Goal: Book appointment/travel/reservation

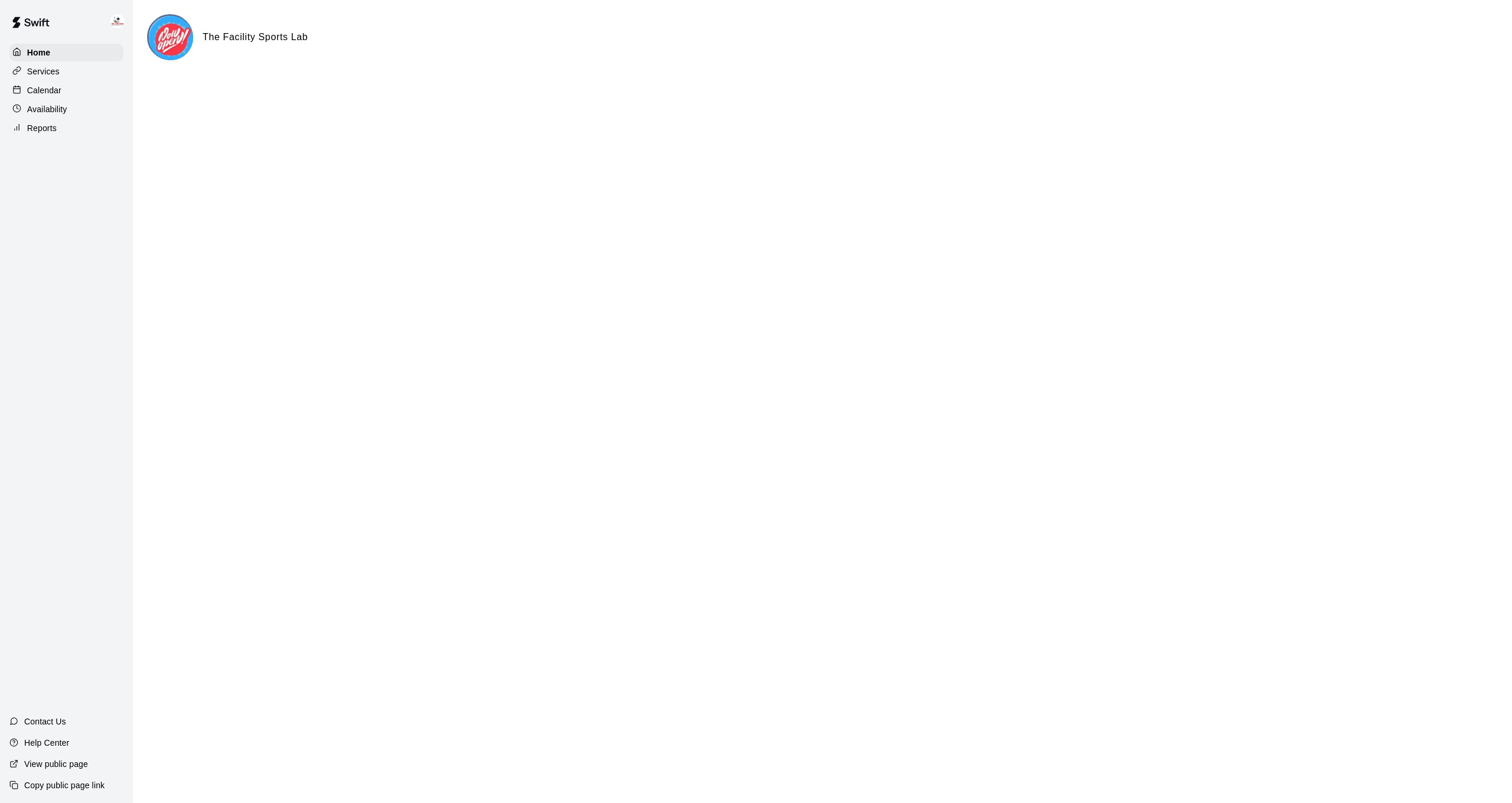
click at [70, 84] on div "Calendar" at bounding box center [66, 90] width 114 height 18
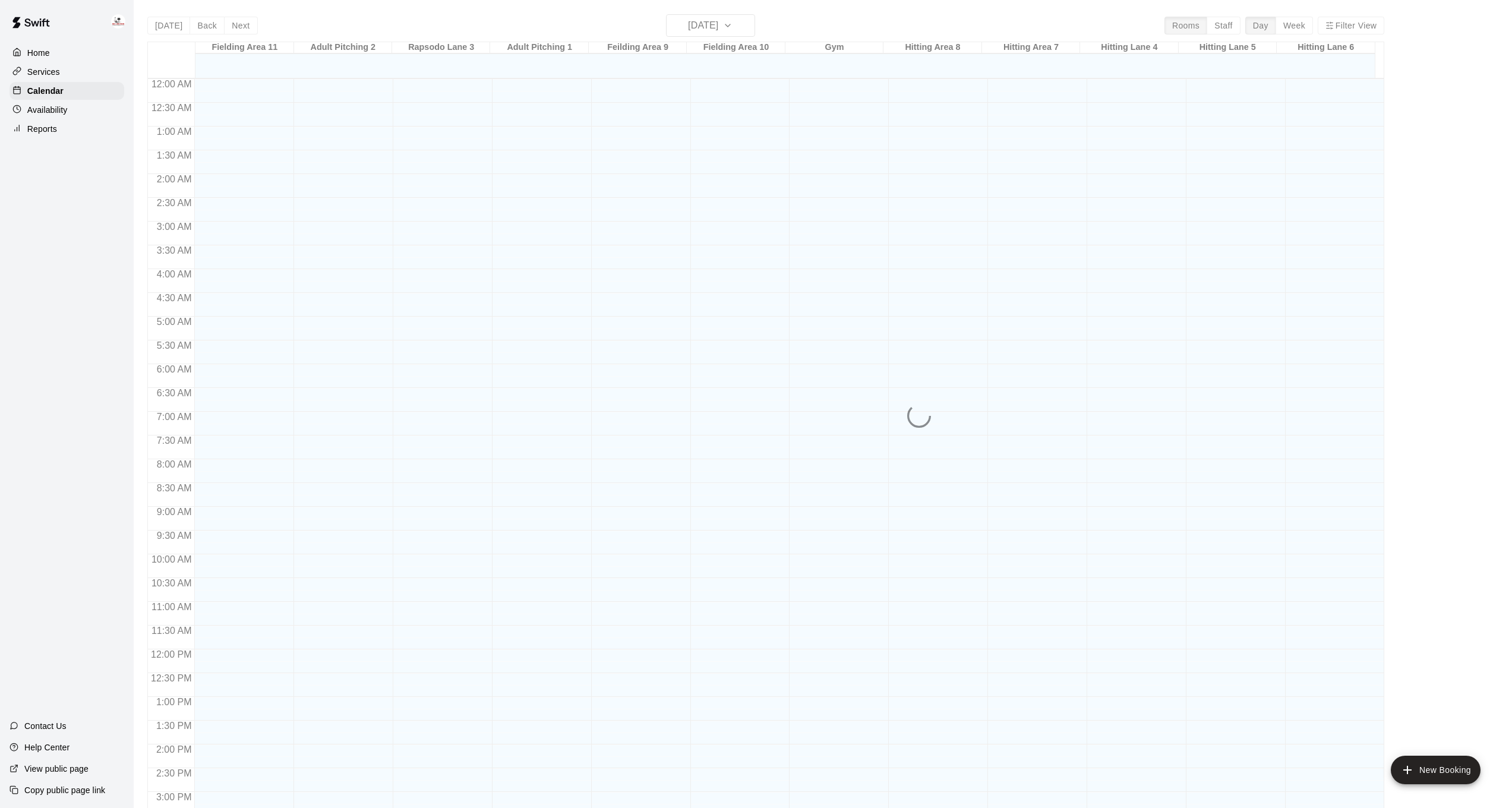
scroll to position [362, 0]
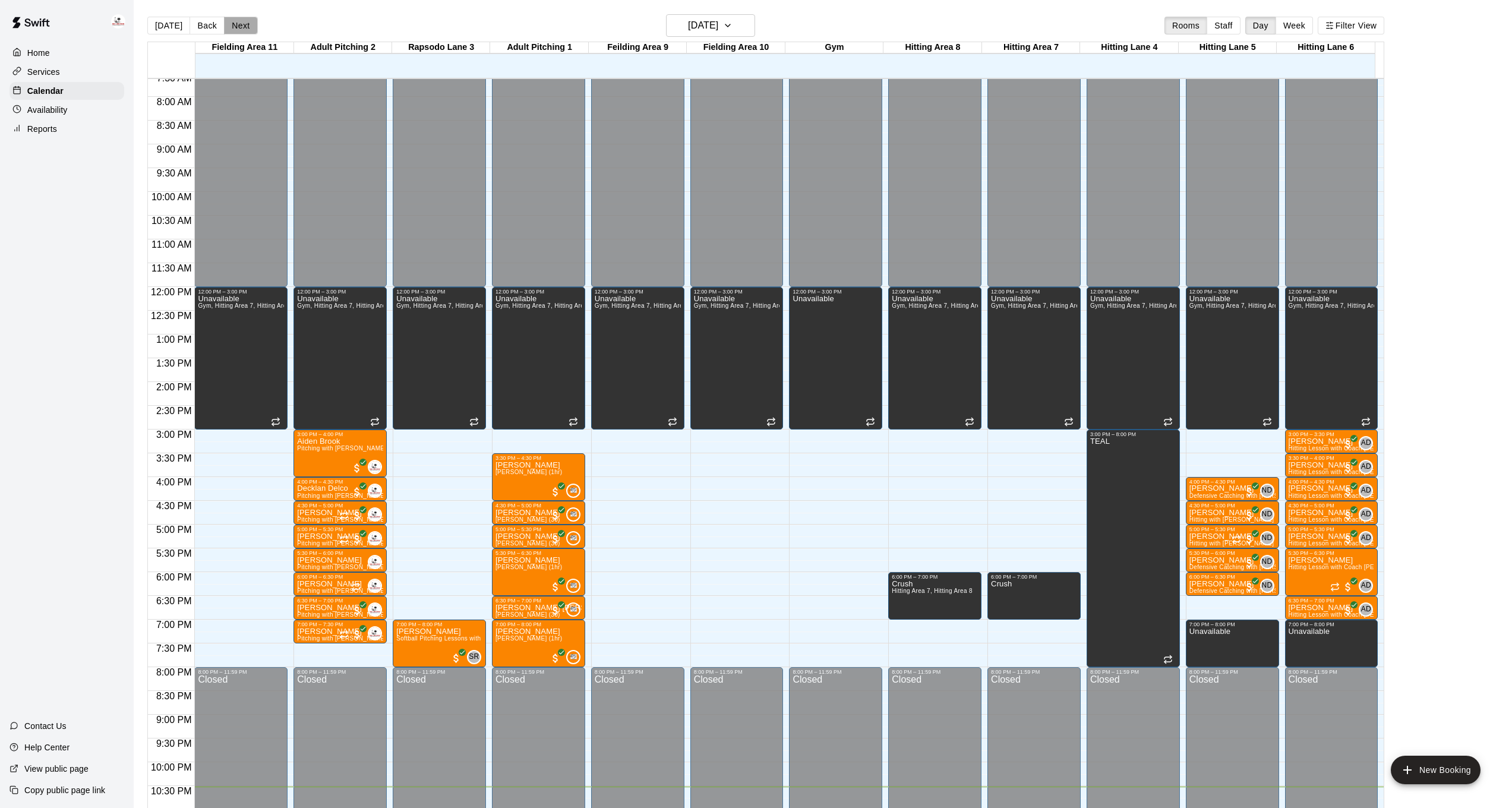
click at [228, 22] on button "Next" at bounding box center [241, 25] width 33 height 18
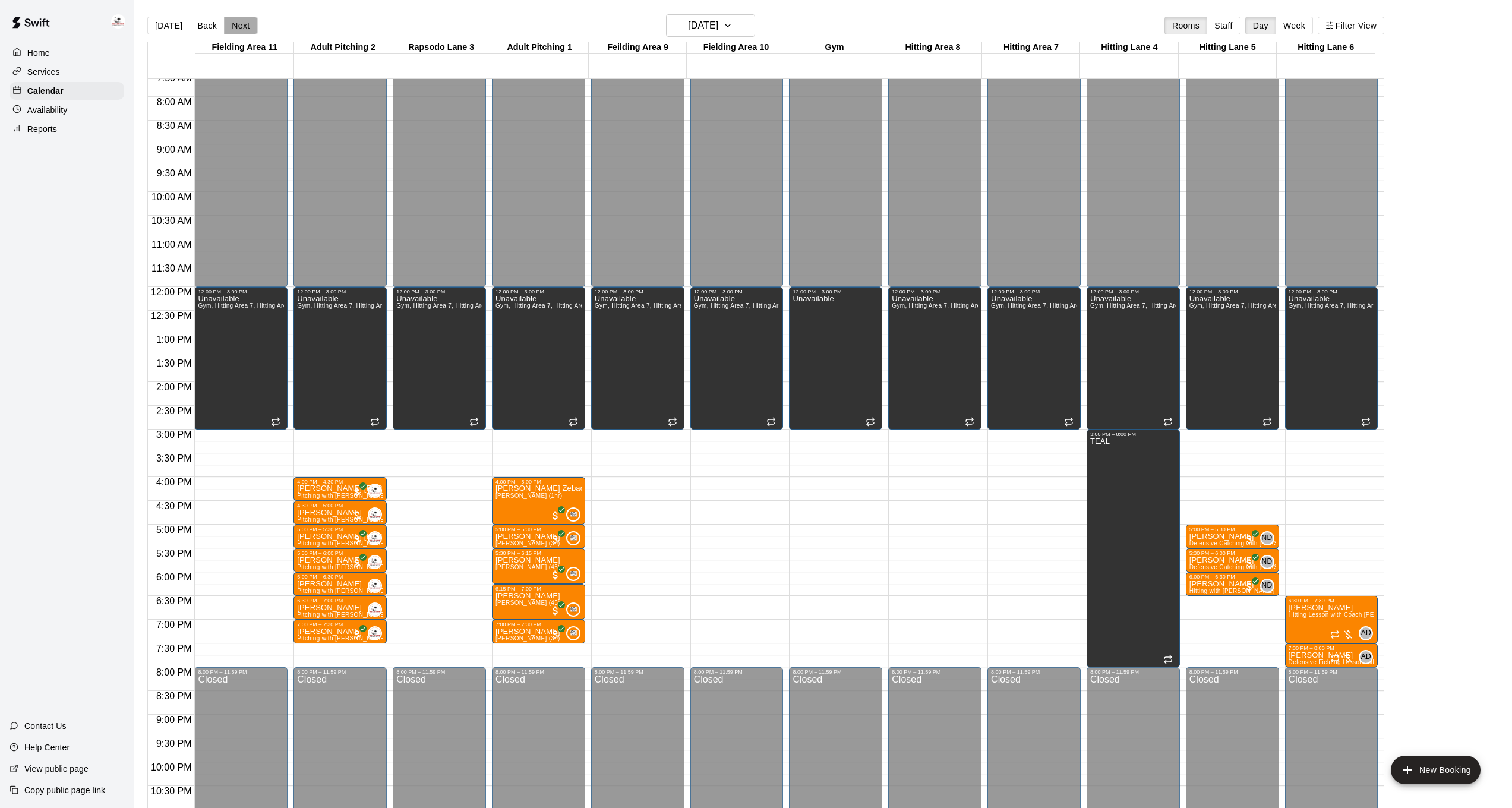
click at [228, 23] on button "Next" at bounding box center [241, 25] width 33 height 18
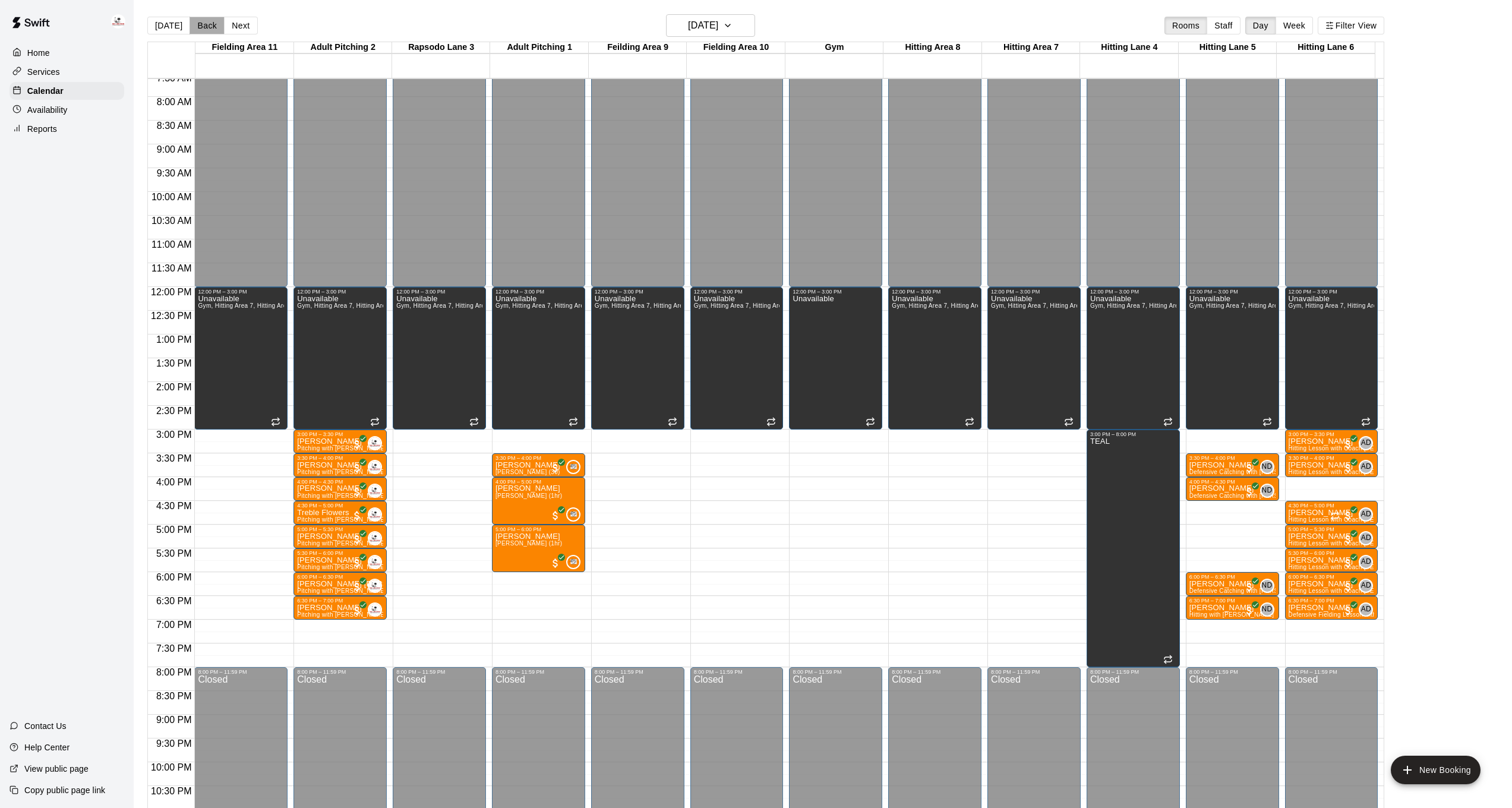
click at [207, 25] on button "Back" at bounding box center [207, 25] width 35 height 18
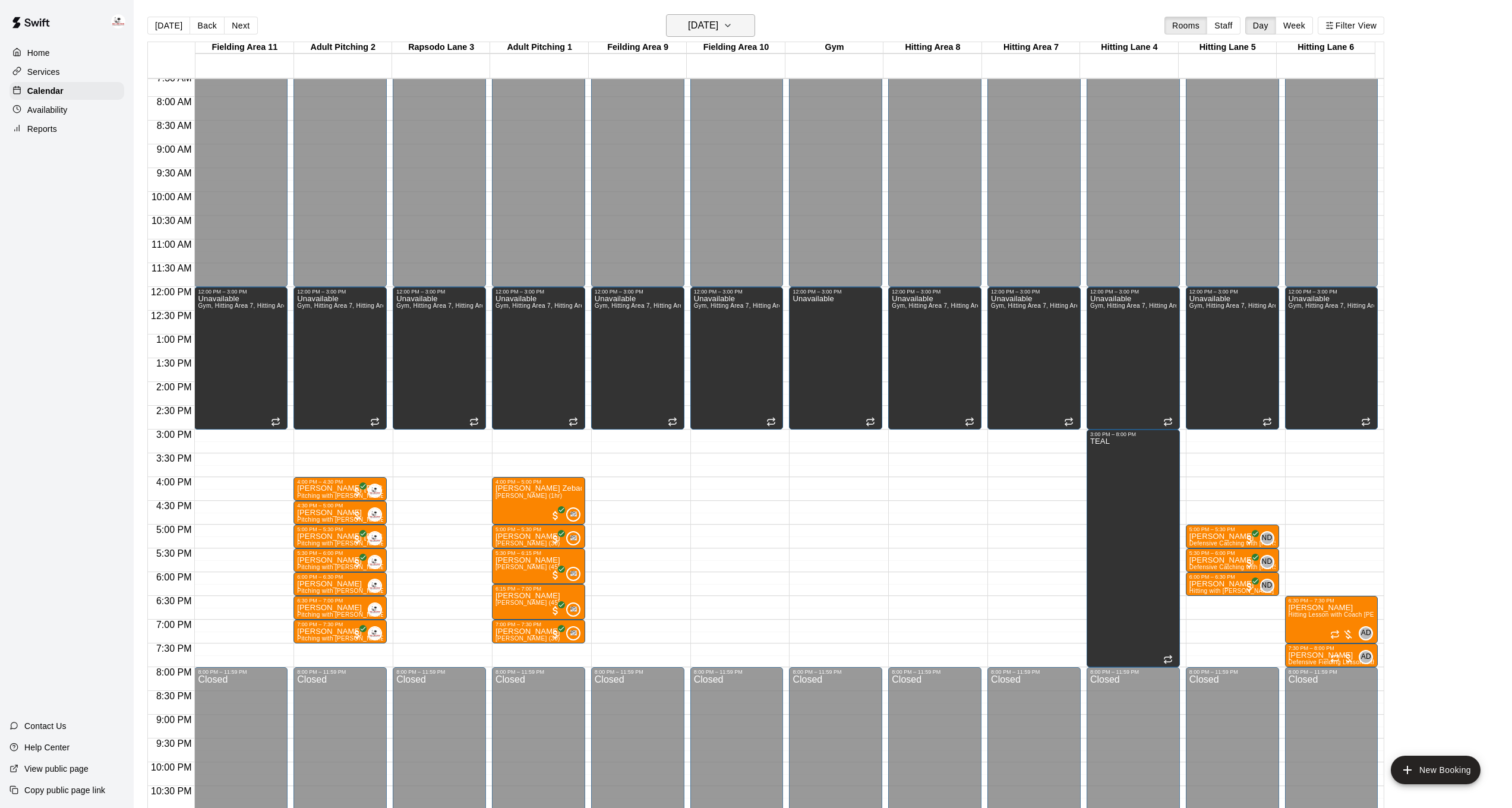
click at [733, 28] on icon "button" at bounding box center [727, 25] width 9 height 14
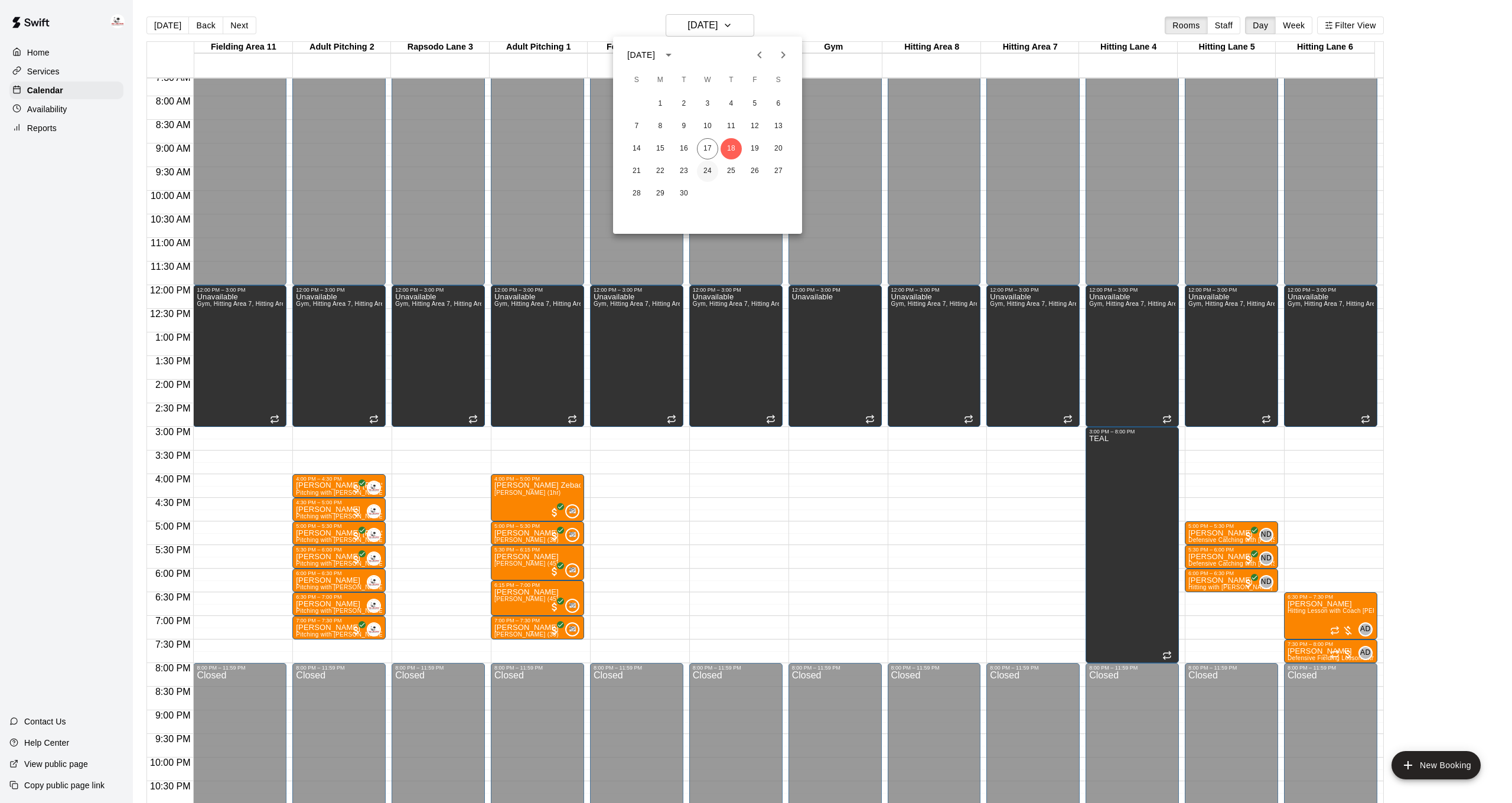
click at [704, 172] on button "24" at bounding box center [707, 171] width 21 height 21
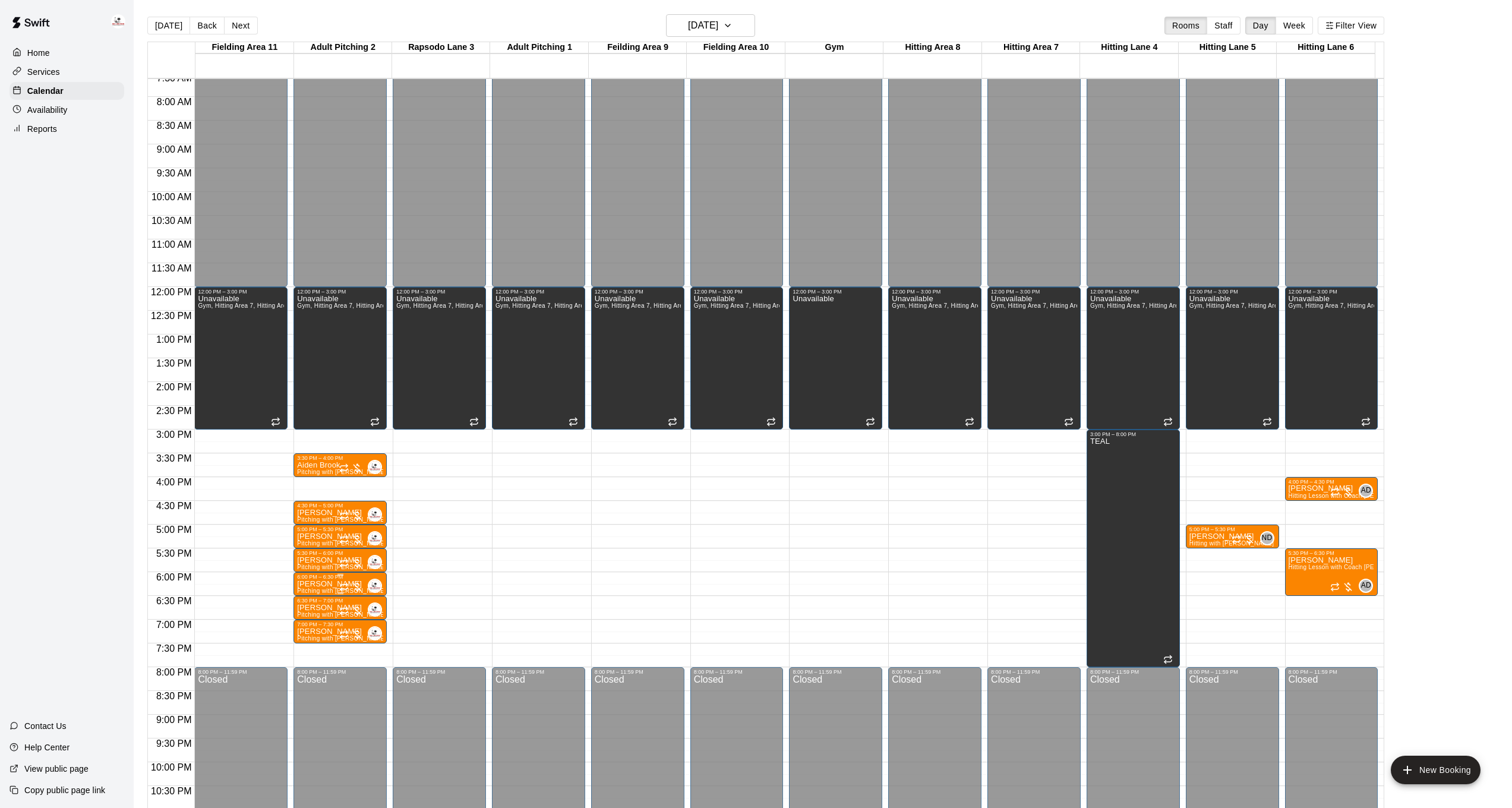
click at [356, 587] on div at bounding box center [351, 587] width 24 height 12
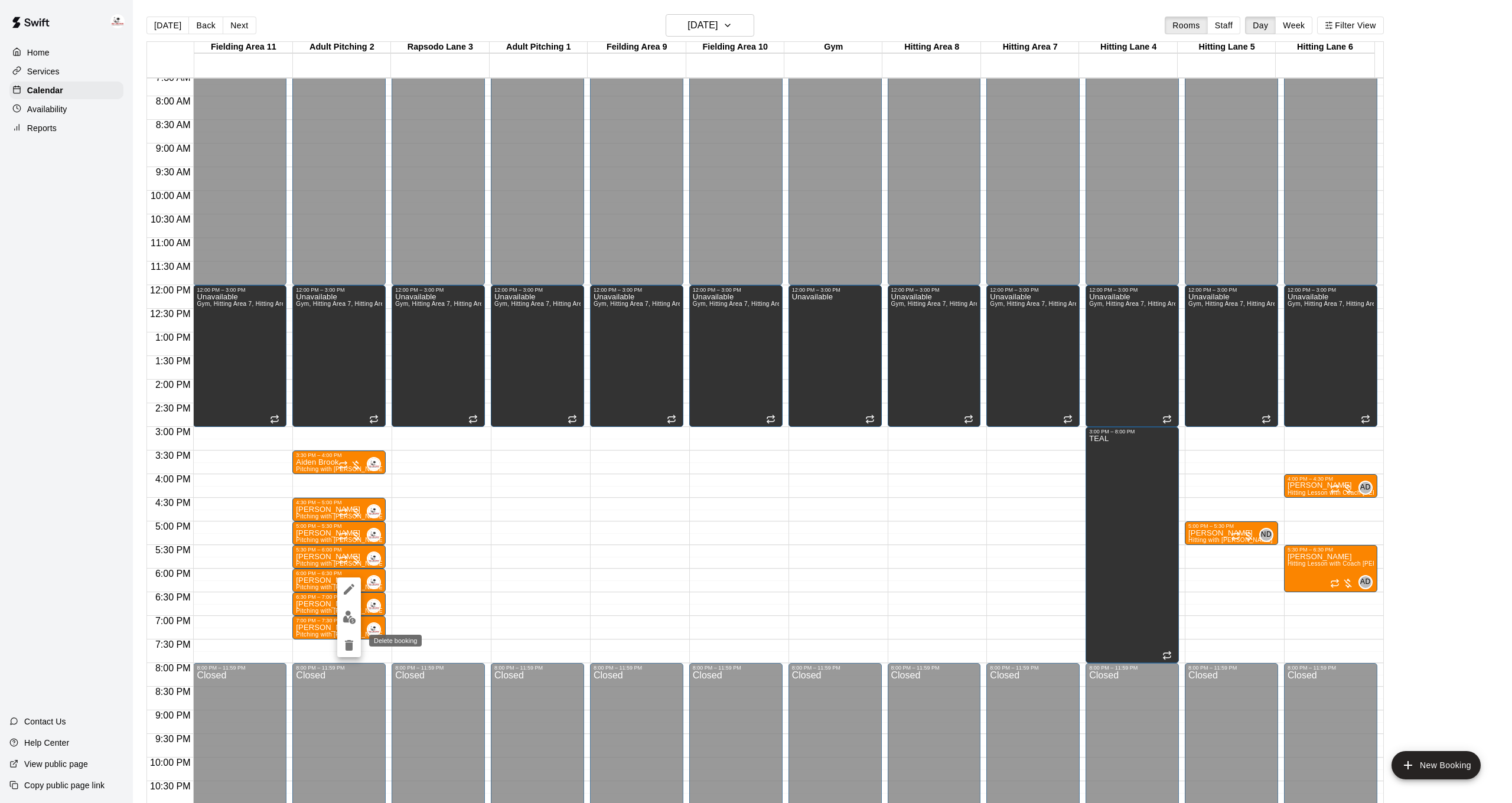
click at [350, 639] on icon "delete" at bounding box center [348, 645] width 14 height 14
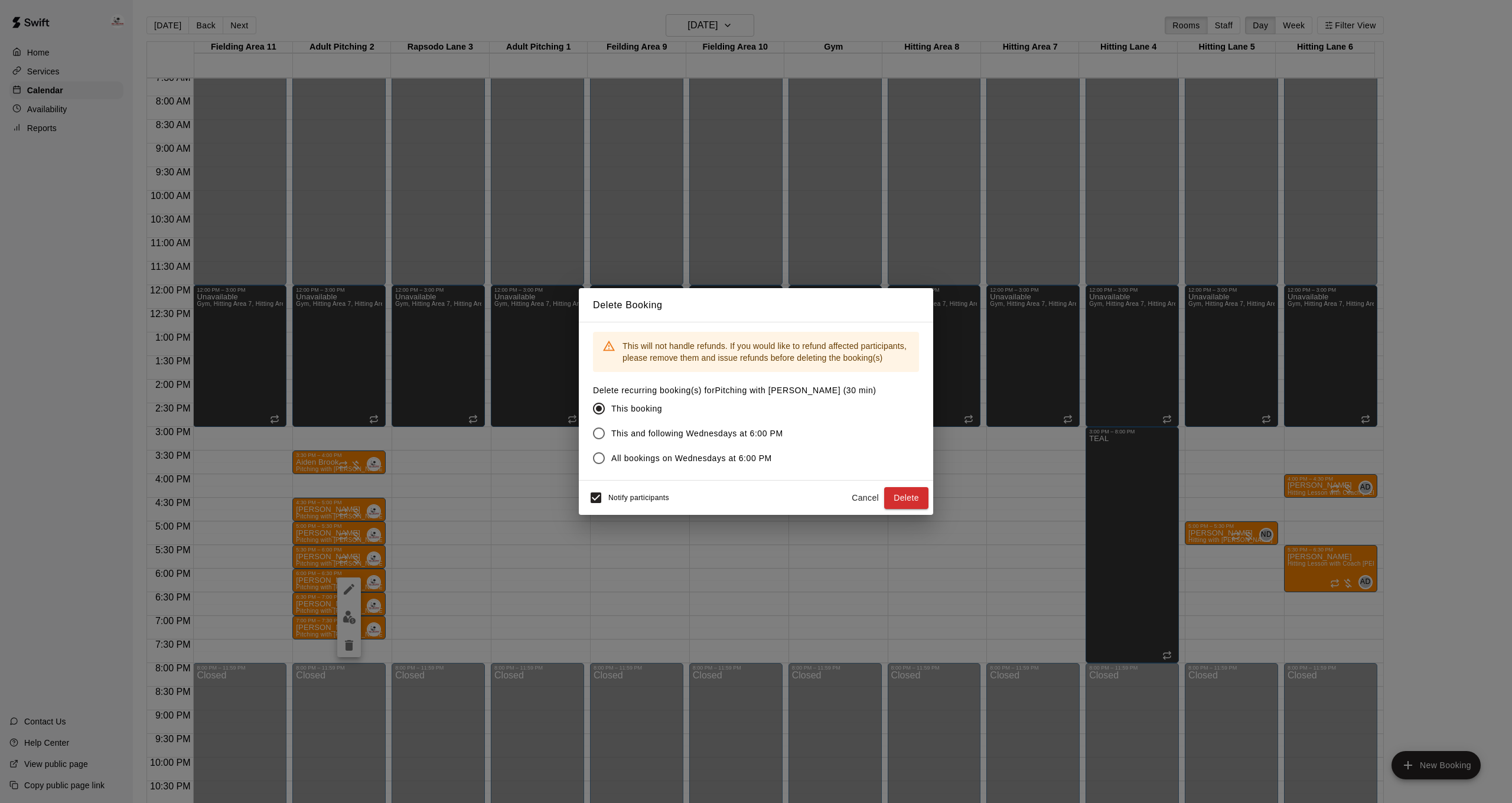
click at [613, 499] on span "Notify participants" at bounding box center [638, 498] width 61 height 9
click at [906, 499] on button "Delete" at bounding box center [906, 498] width 44 height 22
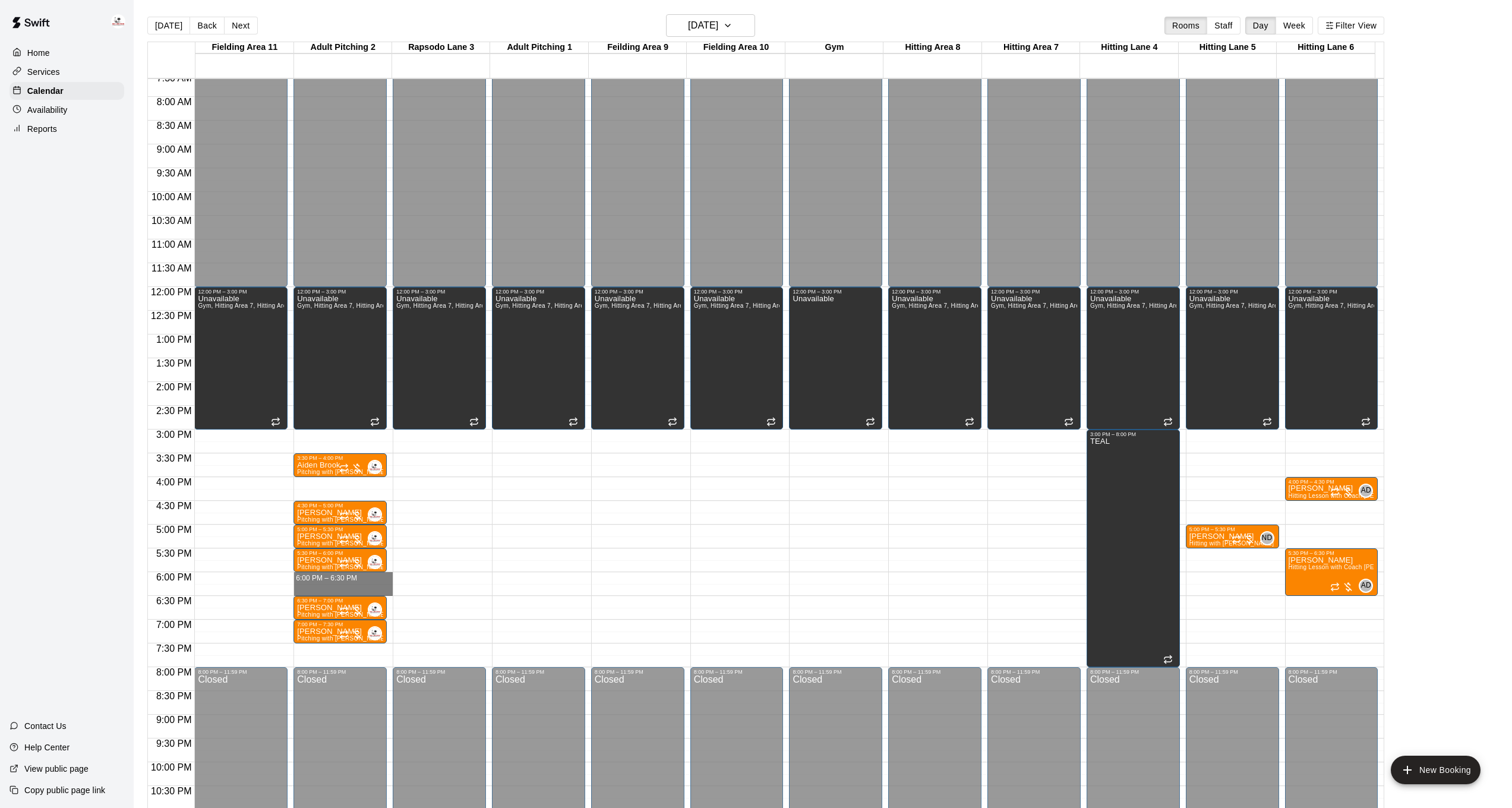
drag, startPoint x: 338, startPoint y: 577, endPoint x: 336, endPoint y: 584, distance: 7.3
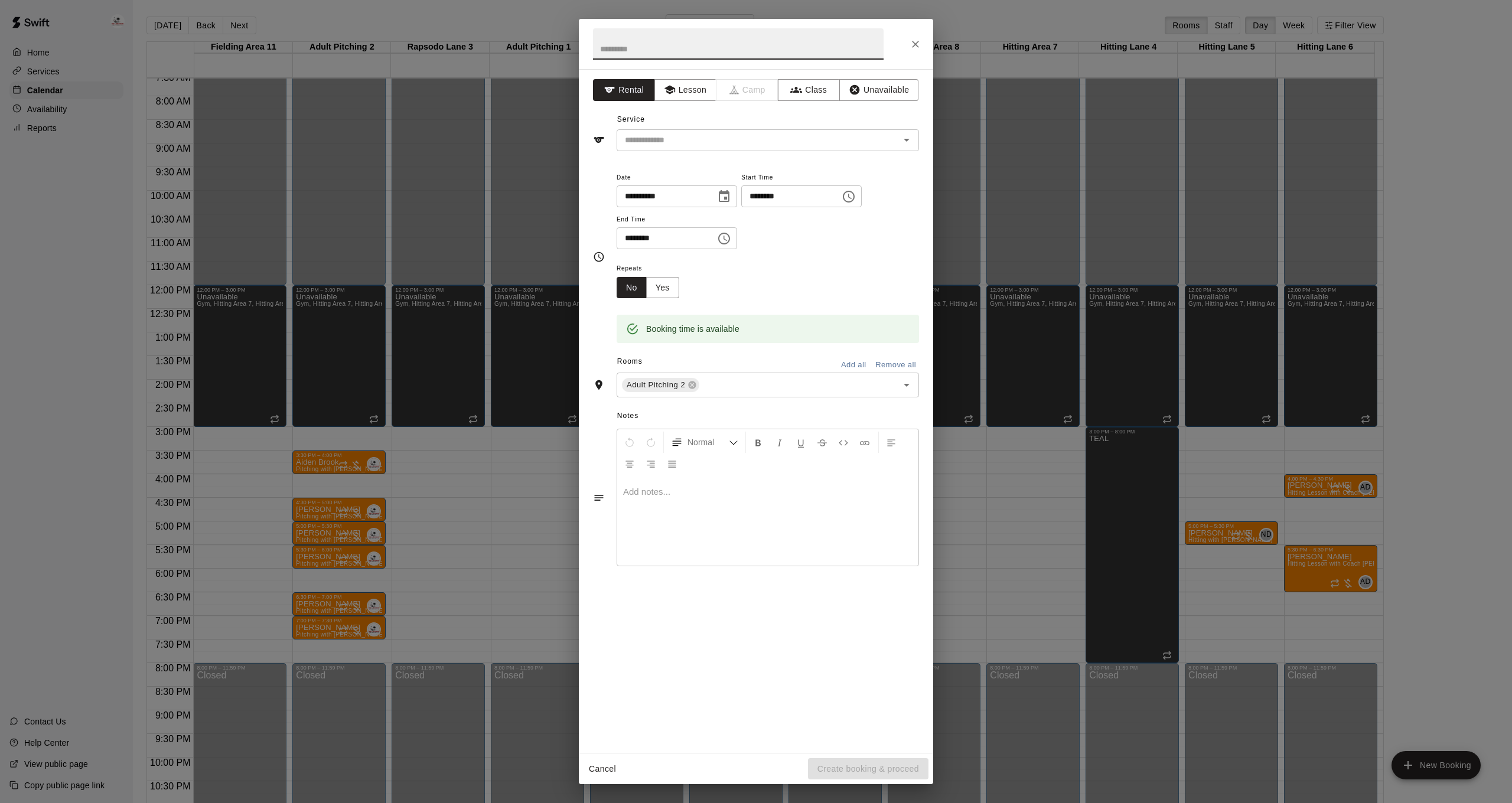
click at [647, 46] on input "text" at bounding box center [738, 43] width 290 height 31
type input "*********"
click at [677, 87] on button "Lesson" at bounding box center [685, 90] width 62 height 22
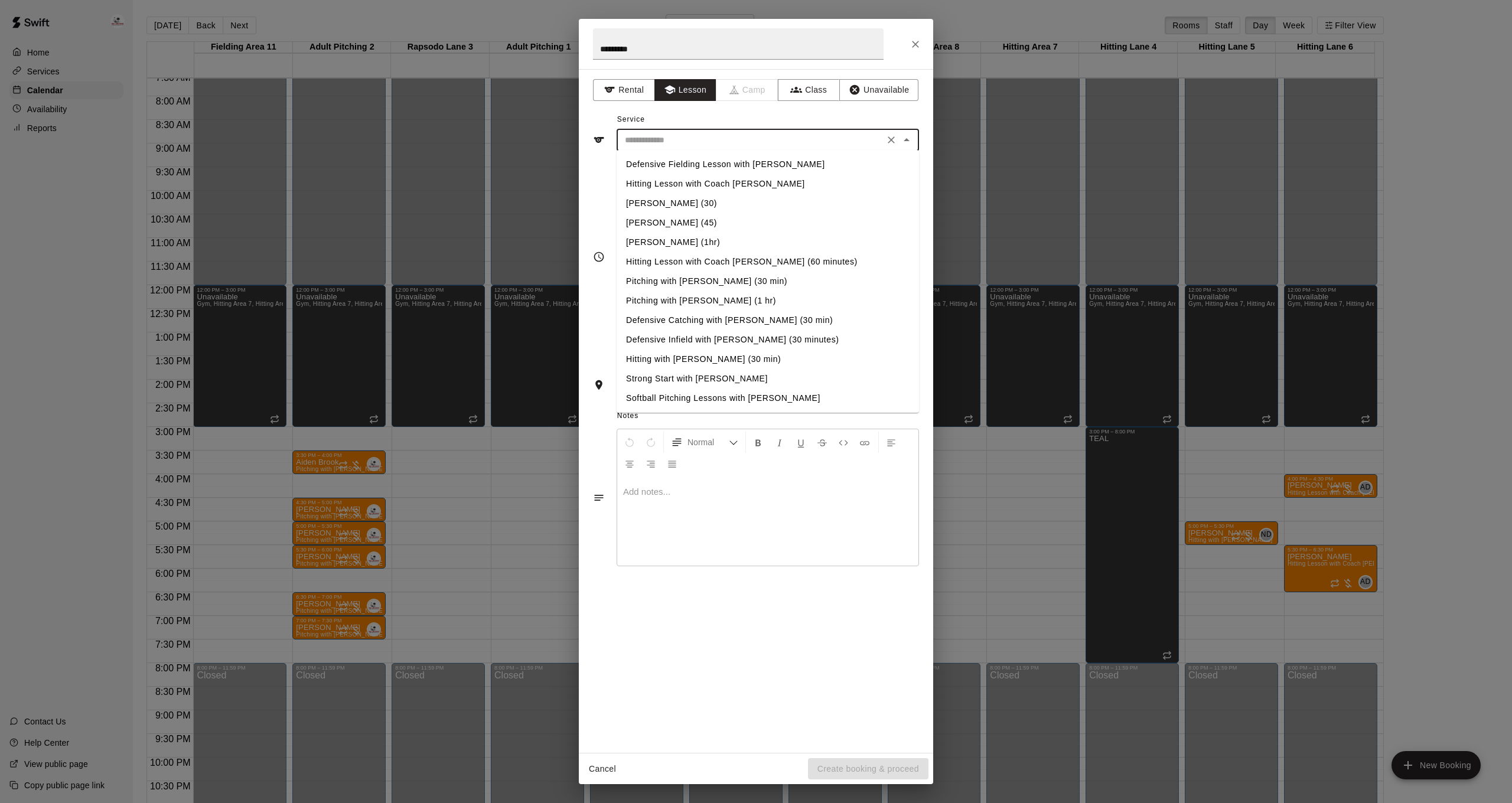
click at [693, 139] on input "text" at bounding box center [750, 140] width 260 height 15
click at [706, 280] on li "Pitching with [PERSON_NAME] (30 min)" at bounding box center [767, 281] width 303 height 20
type input "**********"
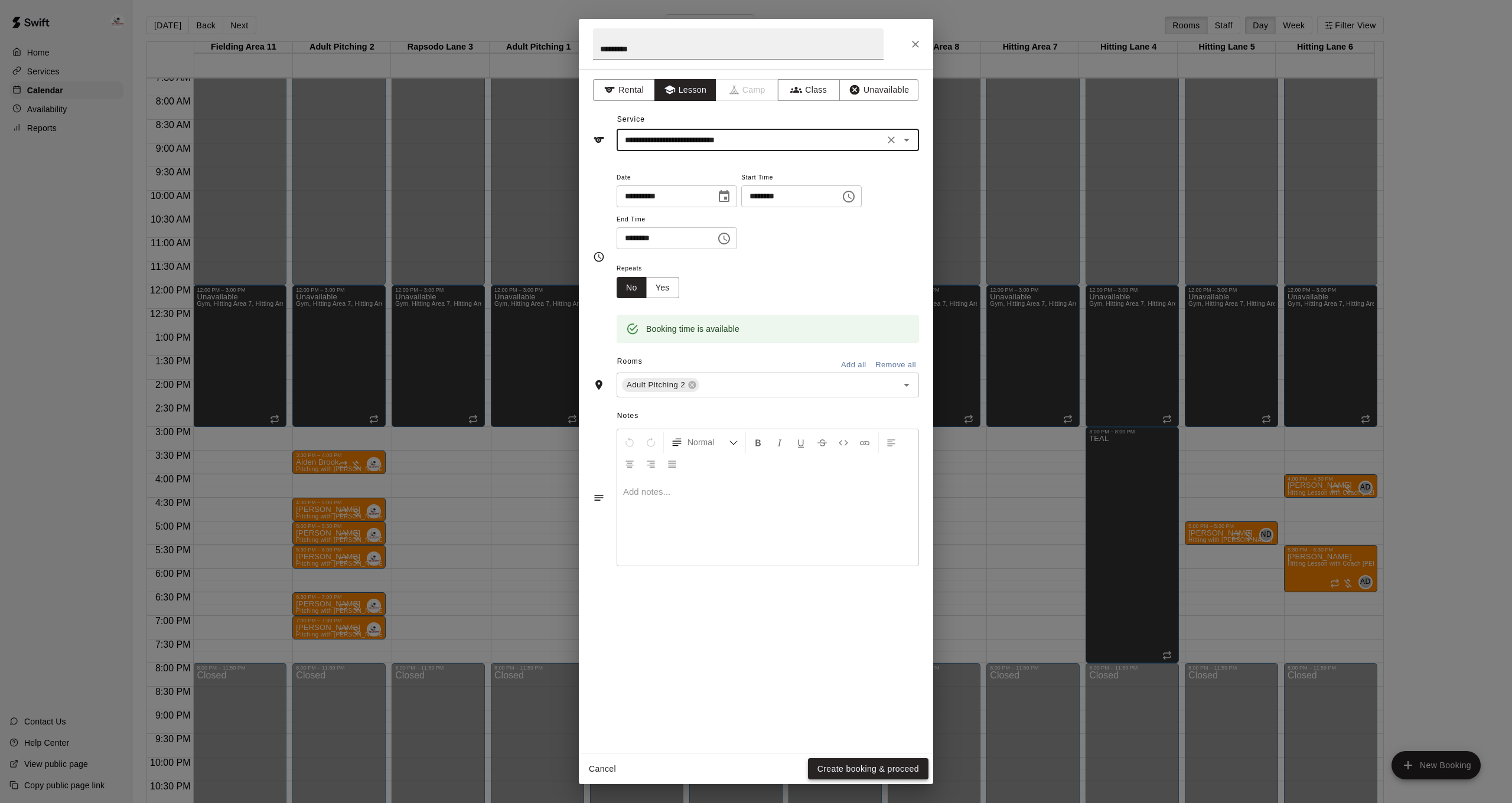
click at [849, 775] on button "Create booking & proceed" at bounding box center [868, 769] width 120 height 22
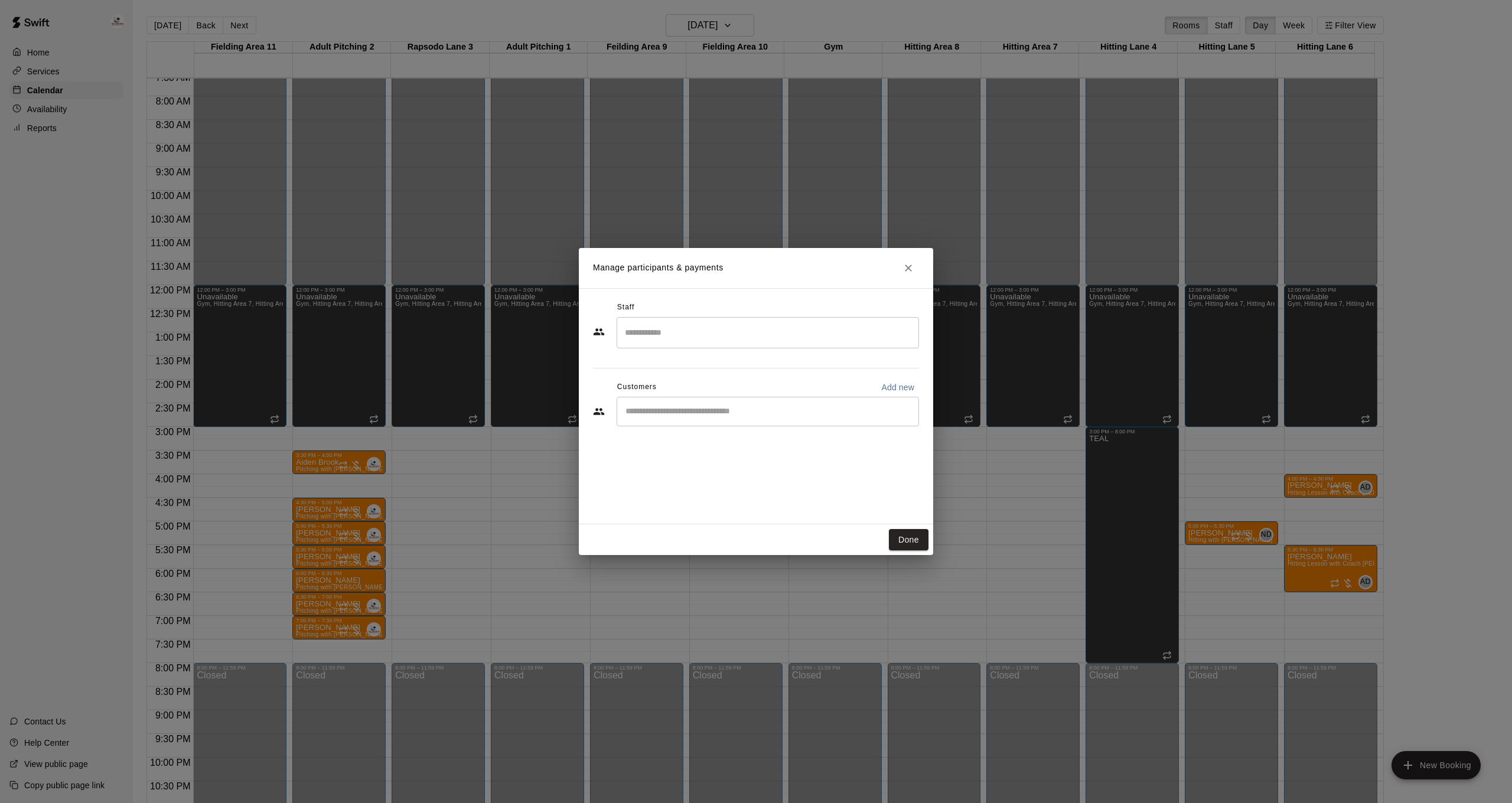
click at [753, 333] on input "Search staff" at bounding box center [767, 332] width 292 height 21
click at [784, 362] on div "[PERSON_NAME] [PERSON_NAME] Staff" at bounding box center [778, 372] width 263 height 23
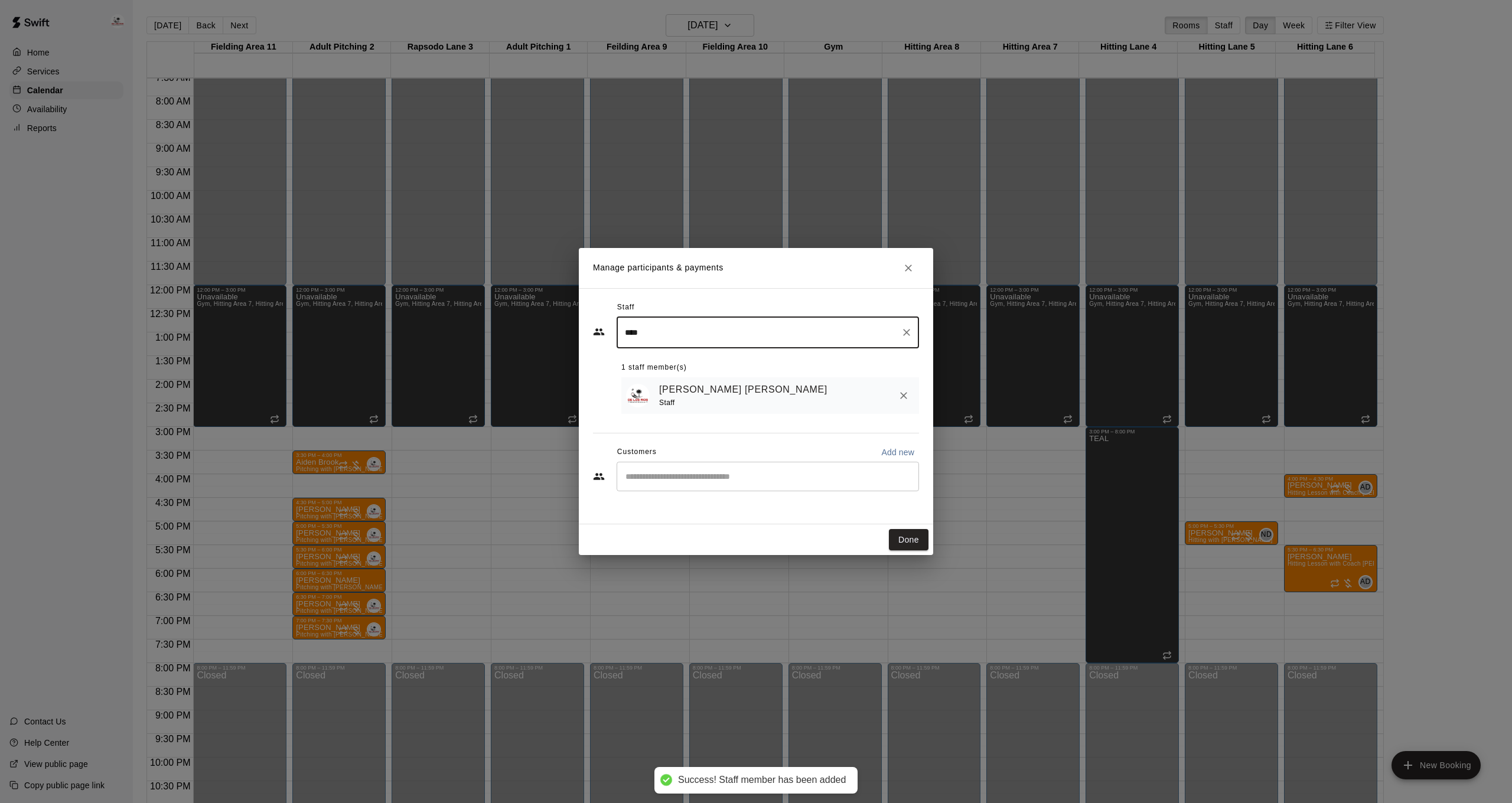
type input "****"
click at [667, 471] on input "Start typing to search customers..." at bounding box center [767, 476] width 292 height 12
click at [923, 546] on button "Done" at bounding box center [909, 540] width 40 height 22
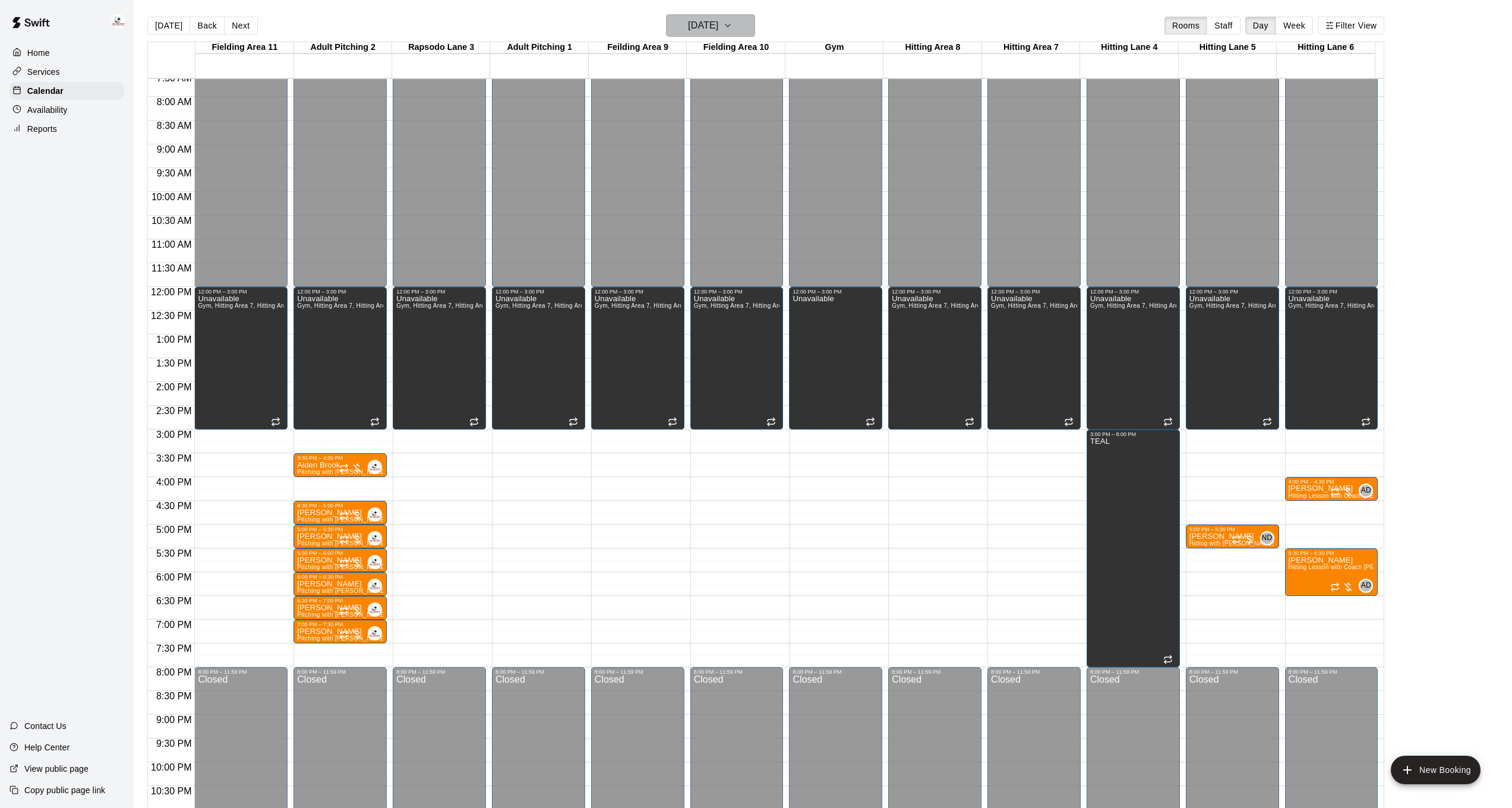
click at [733, 23] on icon "button" at bounding box center [727, 25] width 9 height 14
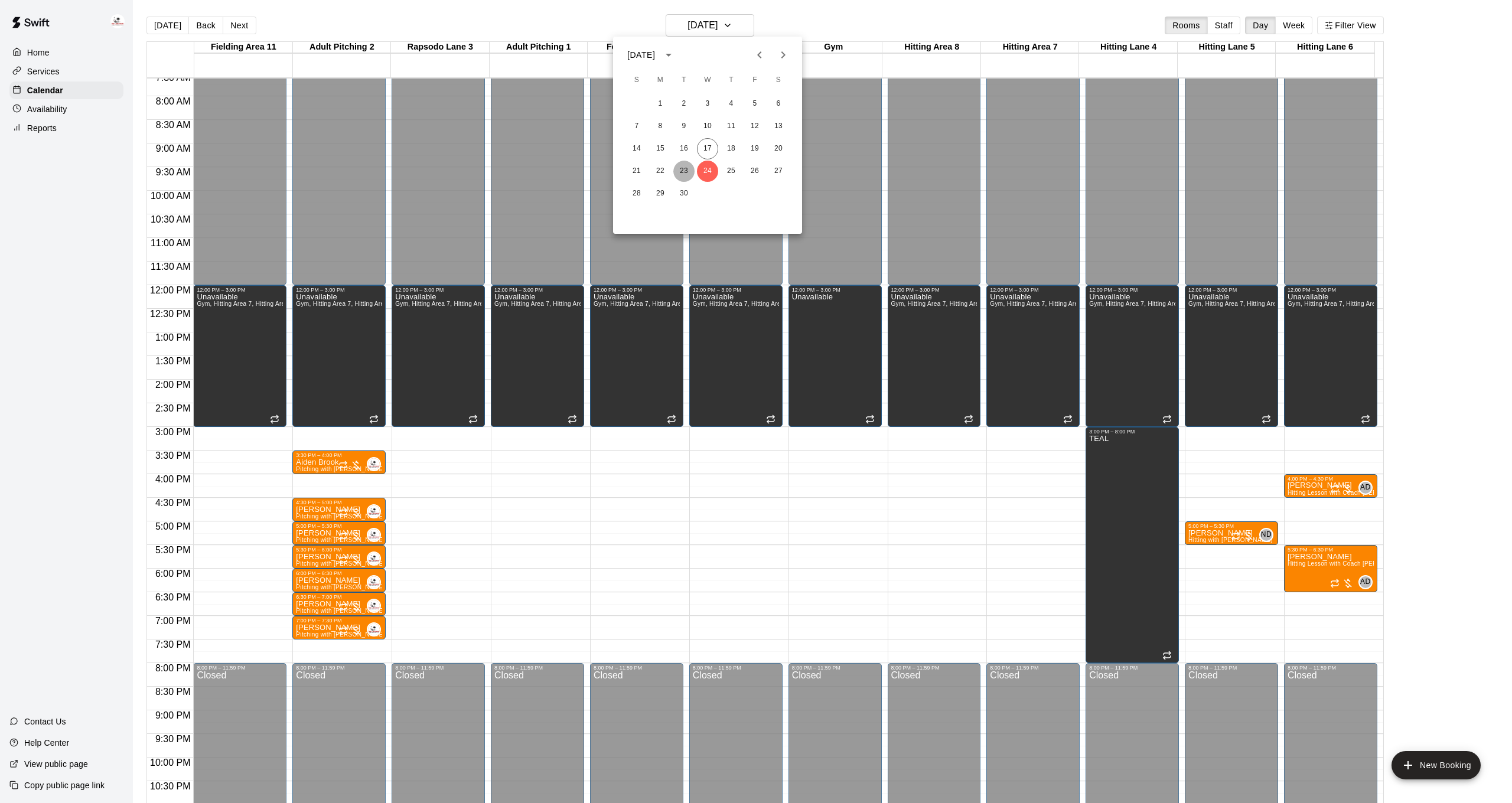
click at [684, 170] on button "23" at bounding box center [684, 171] width 21 height 21
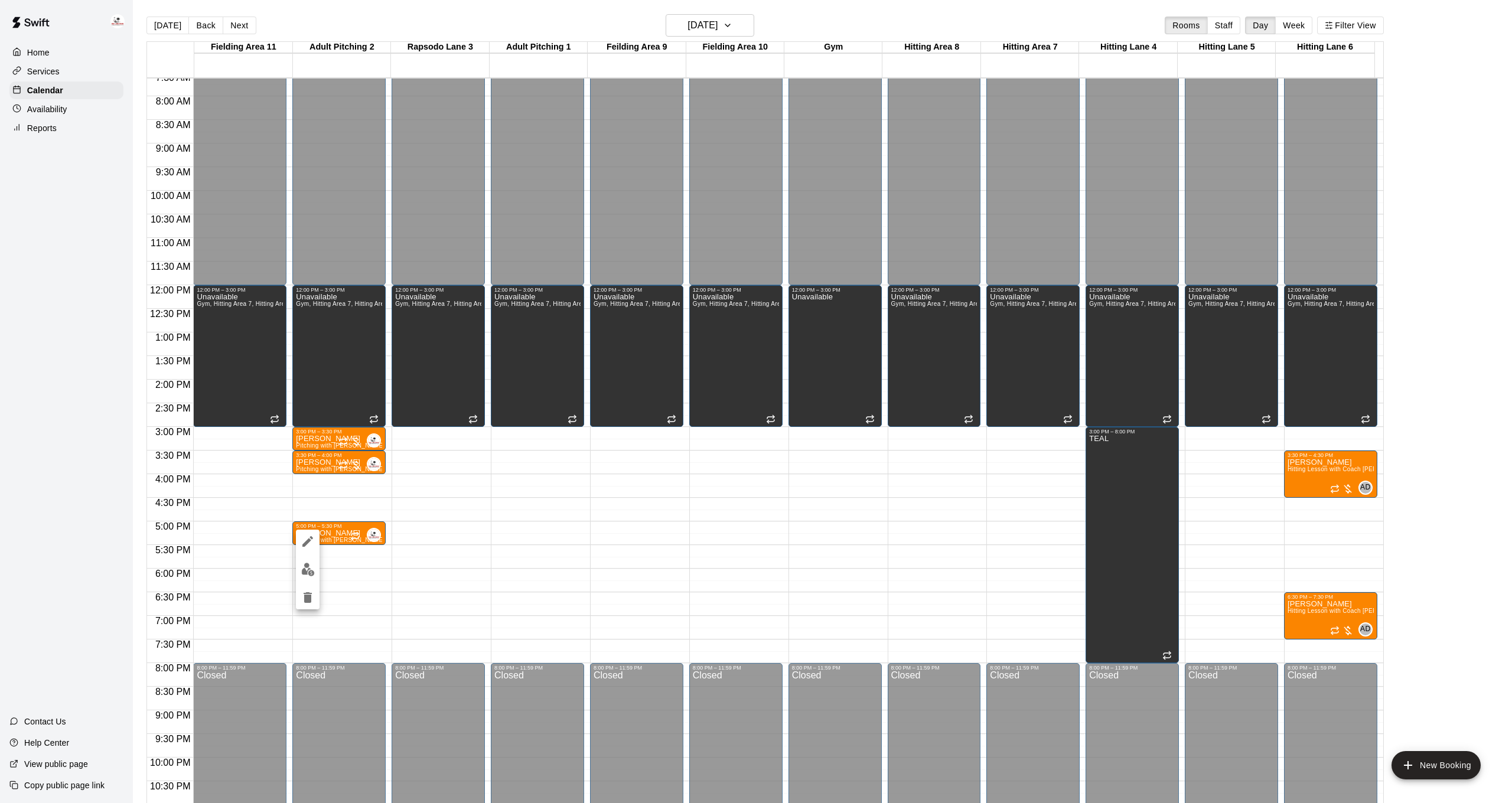
click at [311, 599] on icon "delete" at bounding box center [308, 597] width 9 height 10
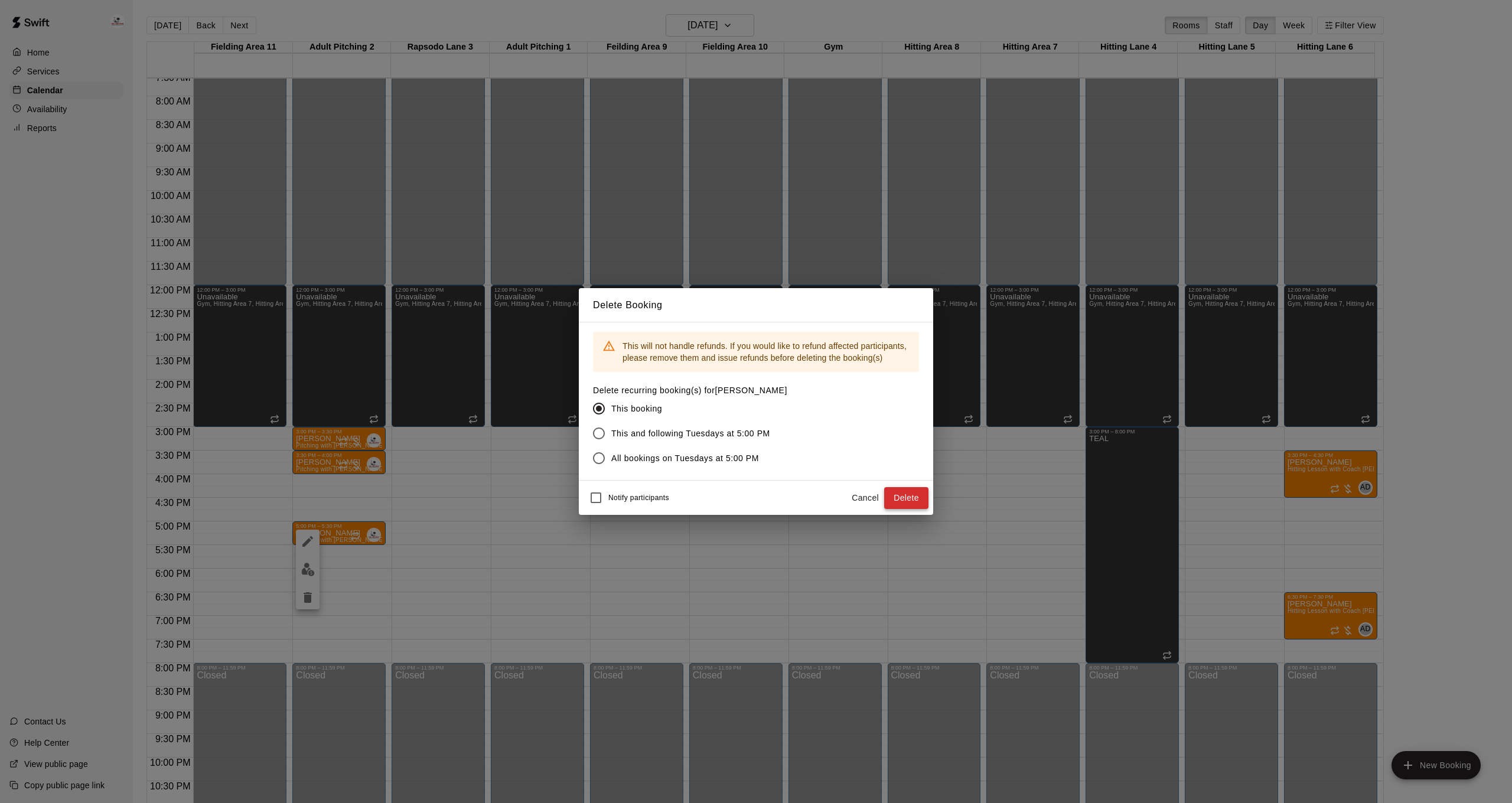
click at [891, 501] on button "Delete" at bounding box center [906, 498] width 44 height 22
